Goal: Task Accomplishment & Management: Manage account settings

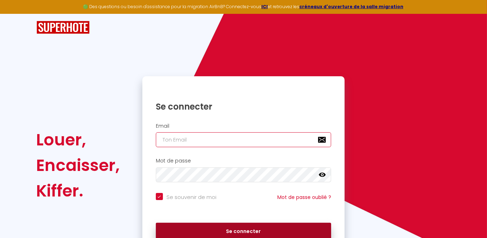
type input "[PERSON_NAME][EMAIL_ADDRESS][DOMAIN_NAME]"
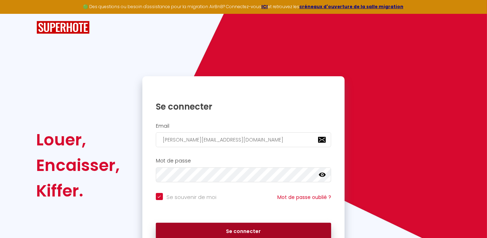
click at [226, 231] on button "Se connecter" at bounding box center [244, 231] width 176 height 18
checkbox input "true"
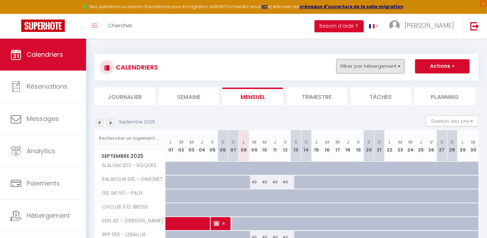
click at [352, 67] on button "Filtrer par hébergement" at bounding box center [370, 66] width 68 height 14
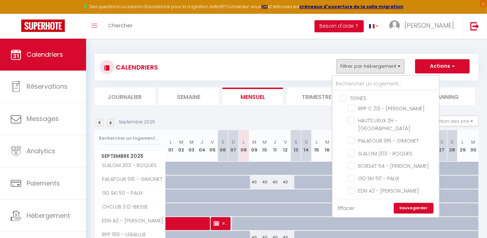
click at [350, 207] on link "Effacer" at bounding box center [346, 208] width 17 height 8
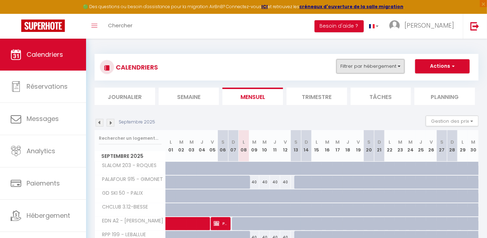
click at [355, 70] on button "Filtrer par hébergement" at bounding box center [370, 66] width 68 height 14
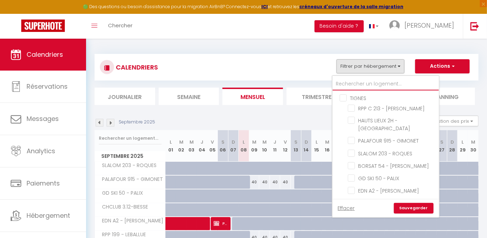
click at [357, 78] on input "text" at bounding box center [385, 84] width 106 height 13
type input "5"
checkbox input "false"
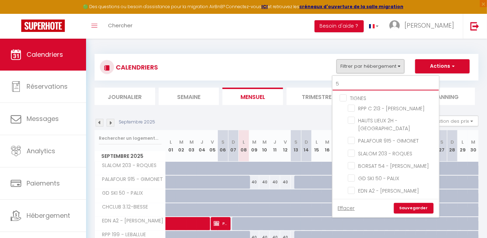
checkbox input "false"
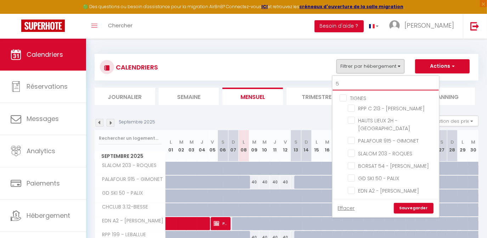
checkbox input "false"
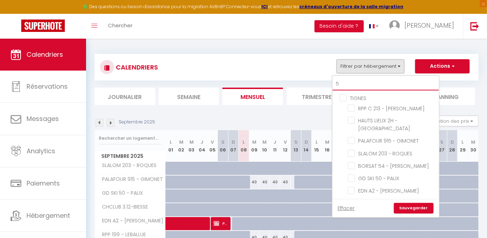
checkbox input "false"
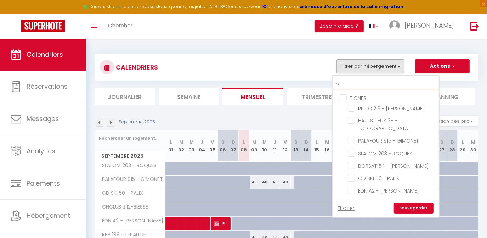
checkbox input "false"
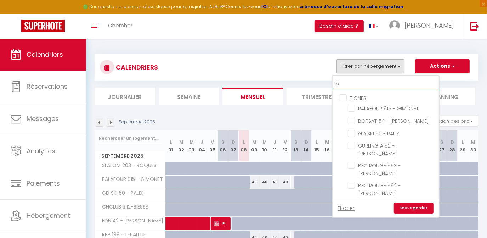
type input "54"
checkbox input "false"
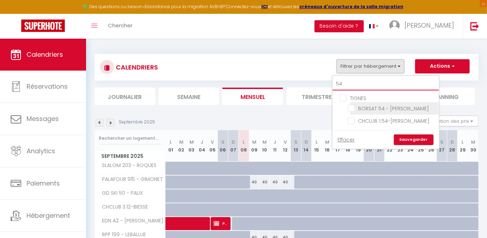
type input "54"
click at [353, 104] on input "BORSAT 54 - [PERSON_NAME]" at bounding box center [392, 107] width 89 height 7
checkbox input "true"
checkbox input "false"
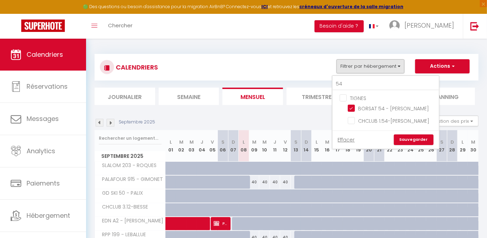
click at [410, 140] on link "Sauvegarder" at bounding box center [414, 139] width 40 height 11
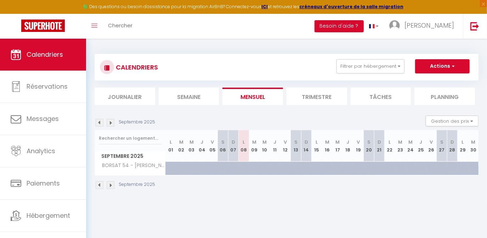
click at [112, 123] on img at bounding box center [111, 123] width 8 height 8
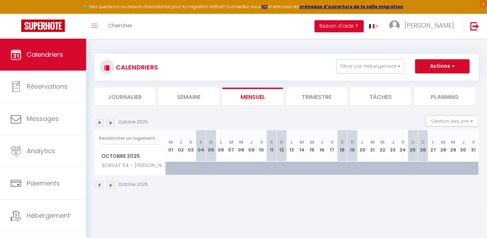
click at [112, 123] on img at bounding box center [111, 123] width 8 height 8
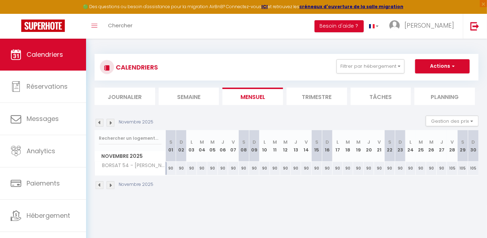
click at [112, 123] on img at bounding box center [111, 123] width 8 height 8
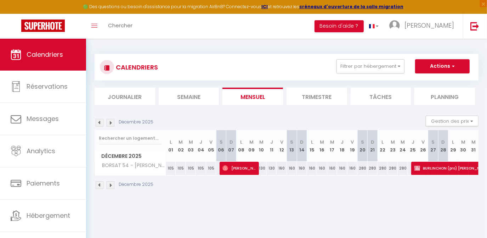
click at [112, 123] on img at bounding box center [111, 123] width 8 height 8
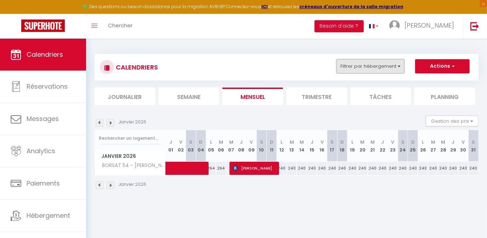
click at [370, 70] on button "Filtrer par hébergement" at bounding box center [370, 66] width 68 height 14
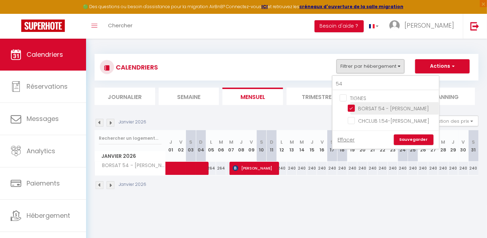
click at [351, 108] on input "BORSAT 54 - [PERSON_NAME]" at bounding box center [392, 107] width 89 height 7
checkbox input "false"
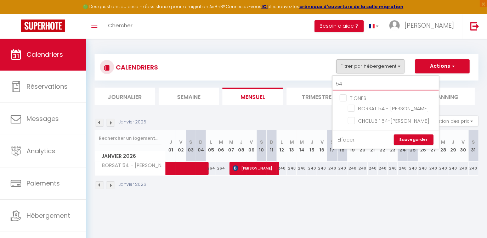
click at [352, 81] on input "54" at bounding box center [385, 84] width 106 height 13
type input "5"
checkbox input "false"
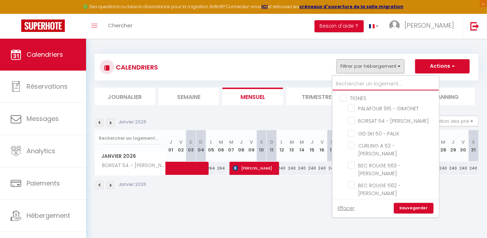
checkbox input "false"
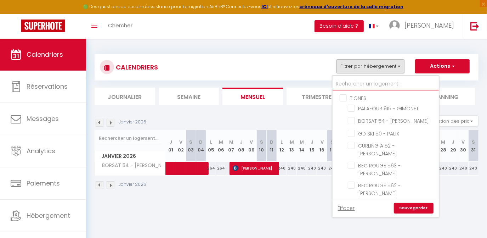
checkbox input "false"
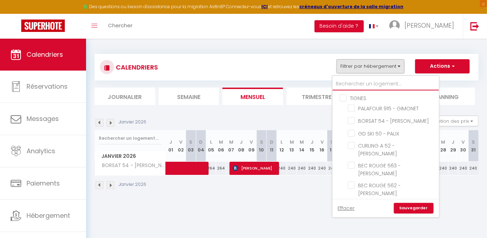
checkbox input "false"
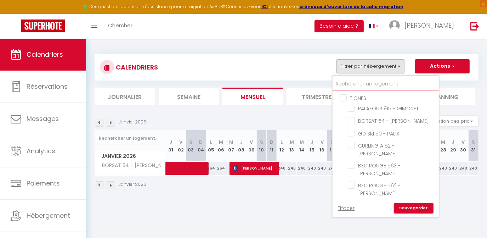
checkbox input "false"
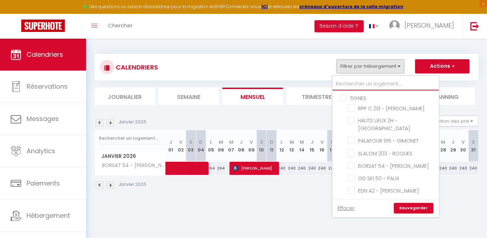
type input "2"
checkbox input "false"
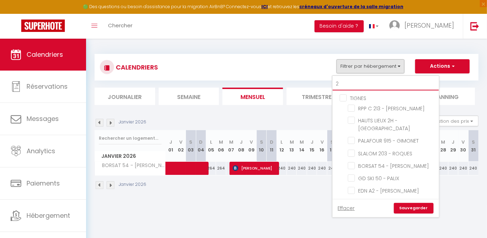
checkbox input "false"
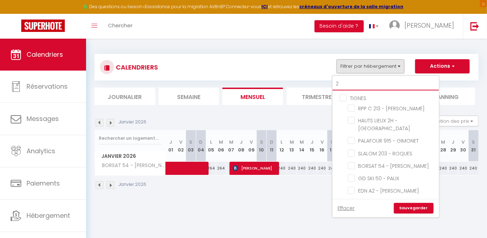
checkbox input "false"
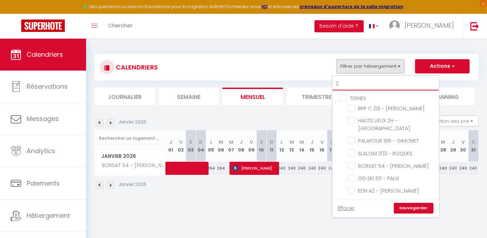
checkbox input "false"
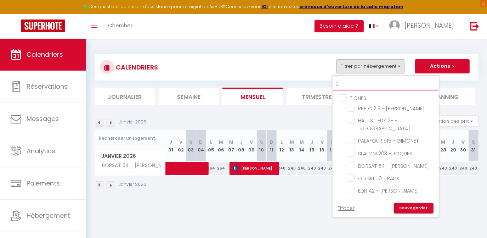
checkbox input "false"
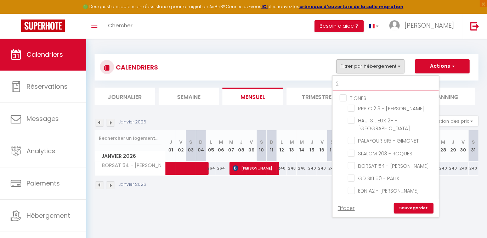
checkbox input "false"
type input "20"
checkbox input "false"
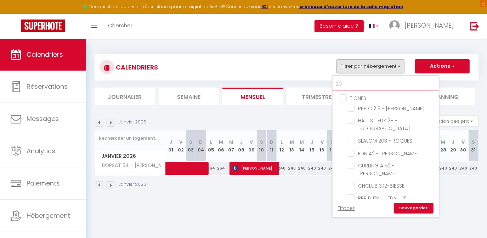
checkbox input "false"
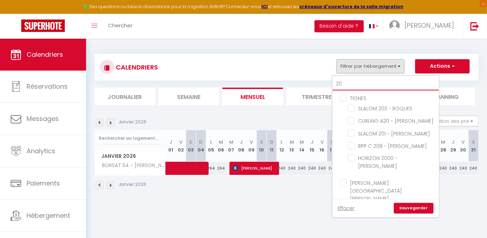
type input "208"
checkbox input "false"
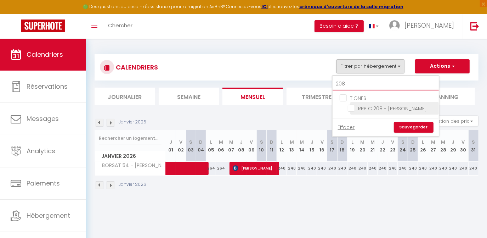
type input "208"
click at [354, 108] on input "RPP C 208 - [PERSON_NAME]" at bounding box center [392, 107] width 89 height 7
checkbox input "true"
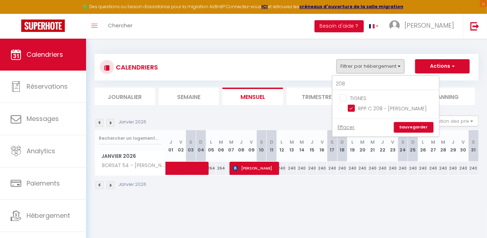
click at [412, 128] on link "Sauvegarder" at bounding box center [414, 127] width 40 height 11
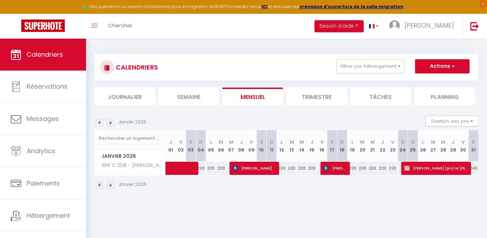
click at [102, 123] on img at bounding box center [100, 123] width 8 height 8
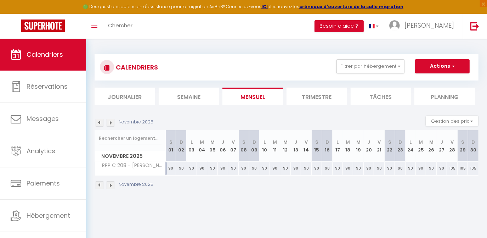
click at [102, 123] on img at bounding box center [100, 123] width 8 height 8
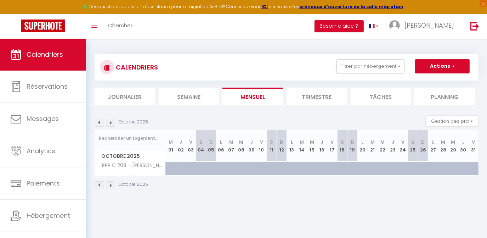
drag, startPoint x: 102, startPoint y: 123, endPoint x: 124, endPoint y: 112, distance: 24.6
click at [124, 112] on section "Octobre 2025 Gestion des prix Nb Nuits minimum Règles Disponibilité Octobre 202…" at bounding box center [287, 152] width 384 height 88
click at [110, 122] on img at bounding box center [111, 123] width 8 height 8
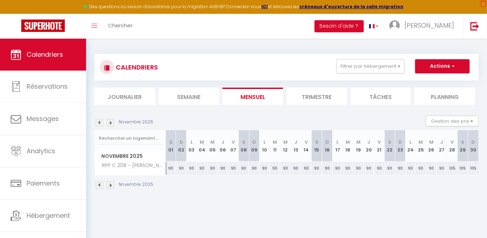
click at [110, 122] on img at bounding box center [111, 123] width 8 height 8
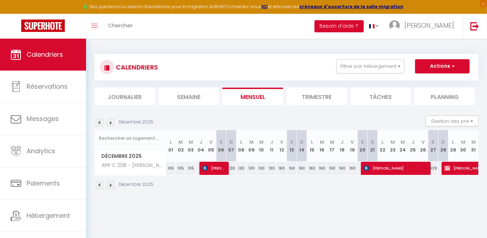
click at [110, 122] on img at bounding box center [111, 123] width 8 height 8
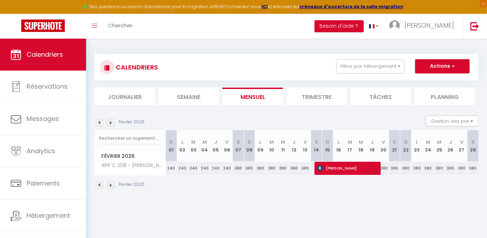
click at [215, 169] on div "240" at bounding box center [215, 167] width 11 height 13
type input "240"
type input "Jeu 05 Février 2026"
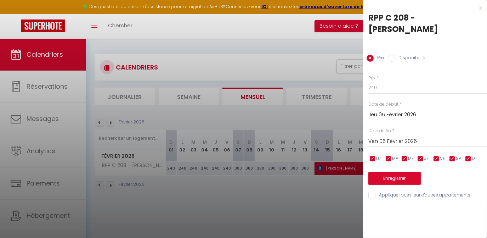
click at [395, 137] on input "Ven 06 Février 2026" at bounding box center [427, 141] width 119 height 9
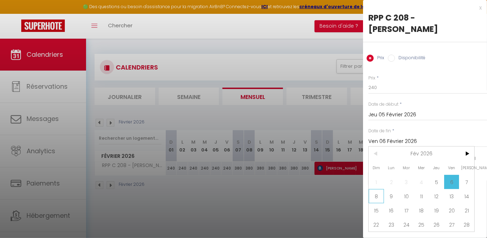
click at [376, 189] on span "8" at bounding box center [376, 196] width 15 height 14
type input "Dim 08 Février 2026"
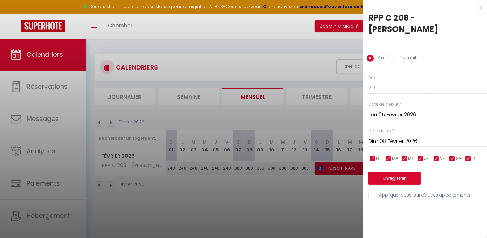
click at [391, 55] on input "Disponibilité" at bounding box center [391, 58] width 7 height 7
radio input "true"
radio input "false"
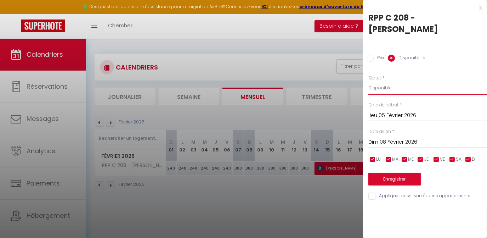
click at [385, 81] on select "Disponible Indisponible" at bounding box center [427, 87] width 119 height 13
select select "0"
click at [368, 81] on select "Disponible Indisponible" at bounding box center [427, 87] width 119 height 13
click at [393, 172] on button "Enregistrer" at bounding box center [394, 178] width 52 height 13
